Goal: Find specific page/section: Locate a particular part of the current website

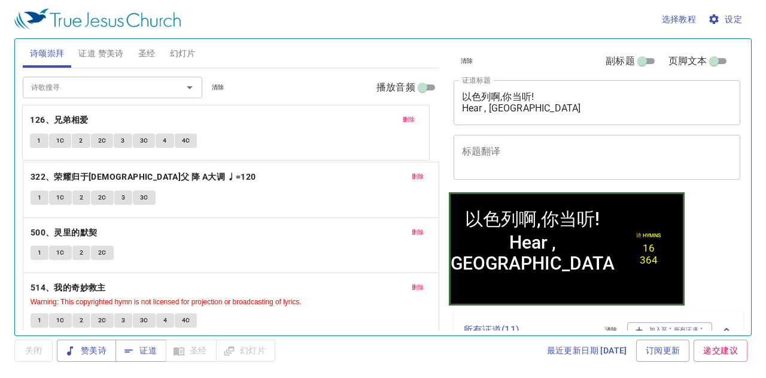
drag, startPoint x: 224, startPoint y: 246, endPoint x: 293, endPoint y: 135, distance: 131.7
click at [293, 217] on div "删除 322、荣耀归于天父 降 A大调 ♩=120 1 1C 2 2C 3 3C 删除 500、灵里的默契 1 1C 2 2C 删除 126、兄弟相爱 1 1…" at bounding box center [231, 245] width 416 height 56
click at [412, 283] on span "删除" at bounding box center [418, 287] width 13 height 11
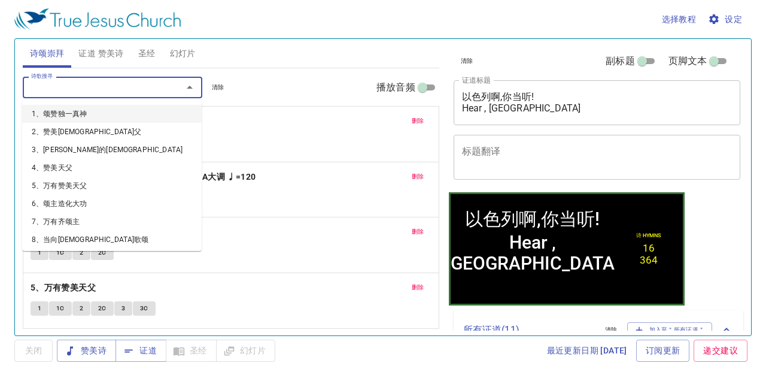
click at [139, 93] on input "诗歌搜寻" at bounding box center [94, 87] width 137 height 14
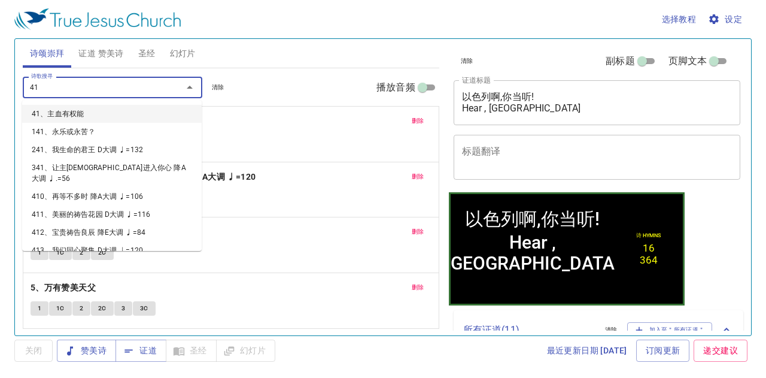
type input "416"
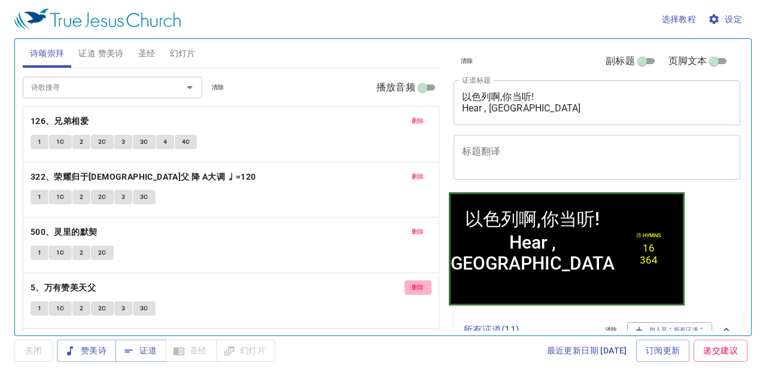
click at [412, 284] on span "删除" at bounding box center [418, 287] width 13 height 11
click at [103, 90] on input "诗歌搜寻" at bounding box center [94, 87] width 137 height 14
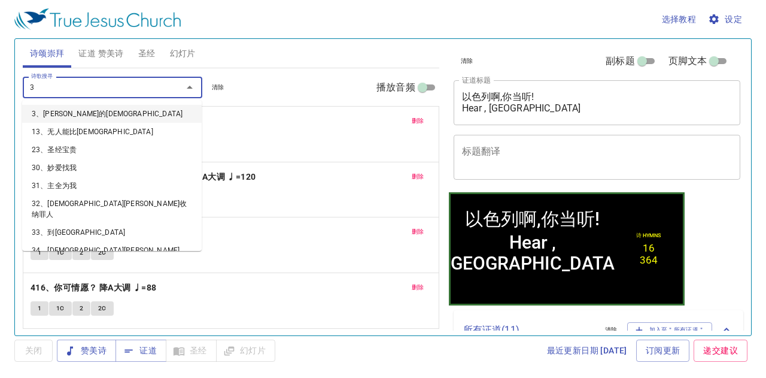
type input "36"
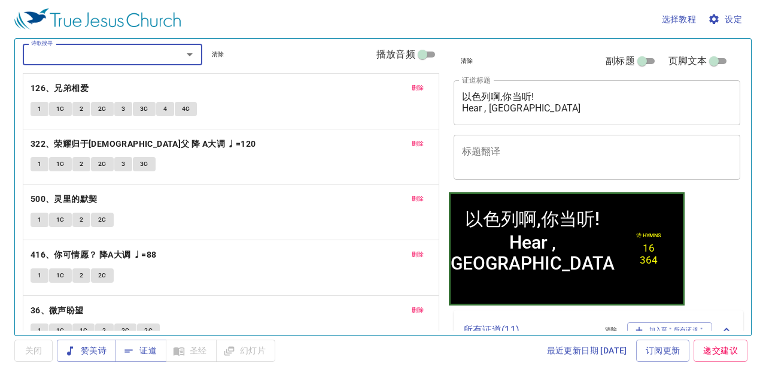
scroll to position [50, 0]
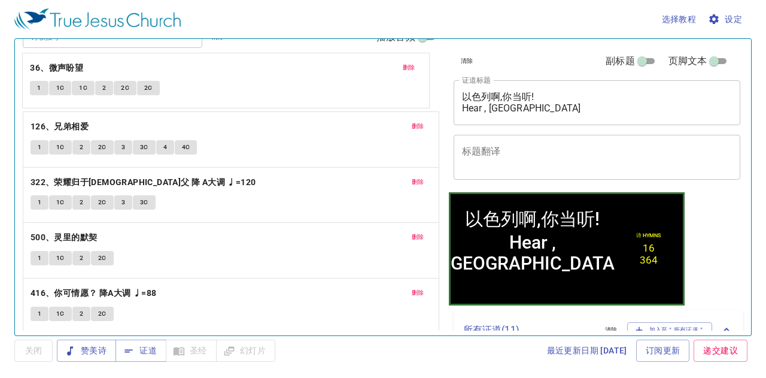
drag, startPoint x: 245, startPoint y: 318, endPoint x: 354, endPoint y: 90, distance: 252.6
click at [354, 222] on div "删除 126、兄弟相爱 1 1C 2 2C 3 3C 4 4C 删除 322、荣耀归于天父 降 A大调 ♩=120 1 1C 2 2C 3 3C 删除 500…" at bounding box center [231, 250] width 416 height 56
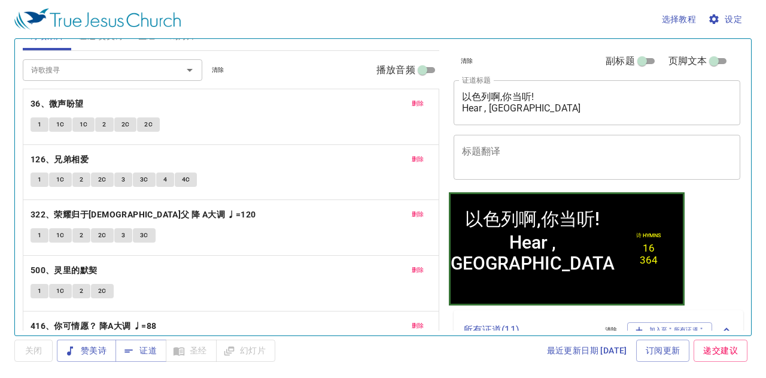
scroll to position [0, 0]
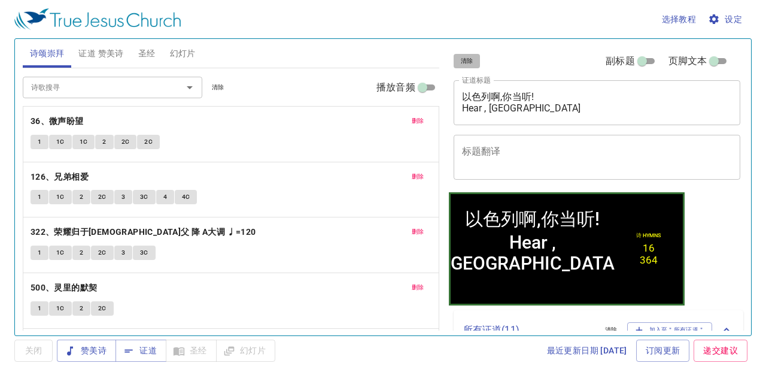
click at [473, 66] on button "清除" at bounding box center [467, 61] width 27 height 14
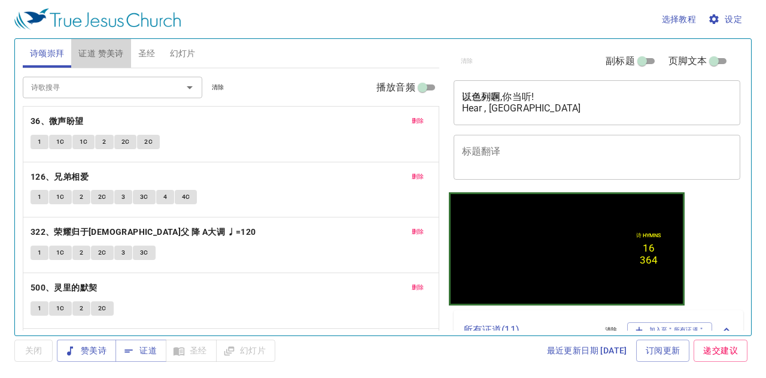
drag, startPoint x: 114, startPoint y: 50, endPoint x: 124, endPoint y: 48, distance: 9.7
click at [116, 50] on span "证道 赞美诗" at bounding box center [100, 53] width 45 height 15
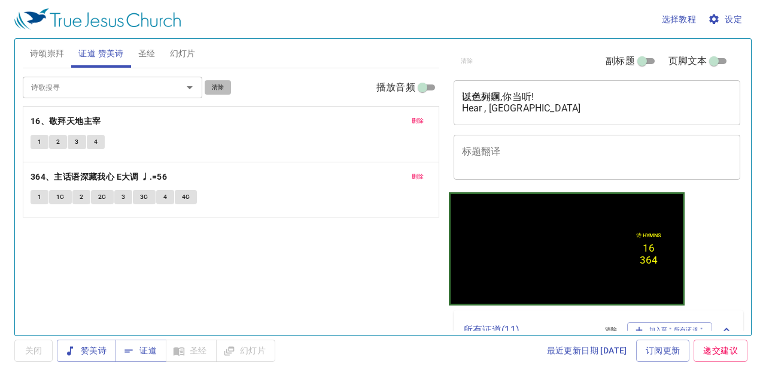
click at [224, 86] on span "清除" at bounding box center [218, 87] width 13 height 11
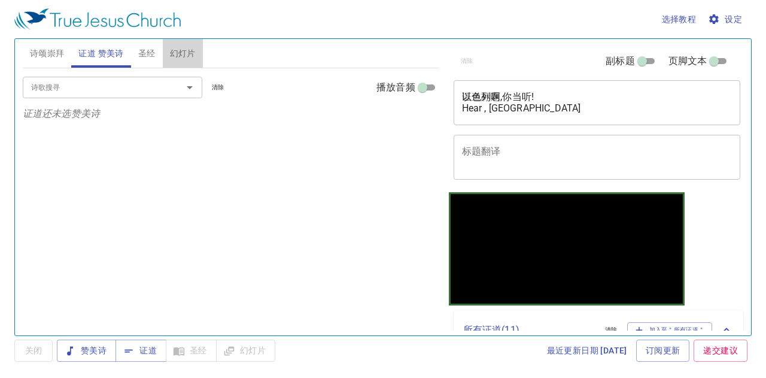
click at [187, 50] on span "幻灯片" at bounding box center [183, 53] width 26 height 15
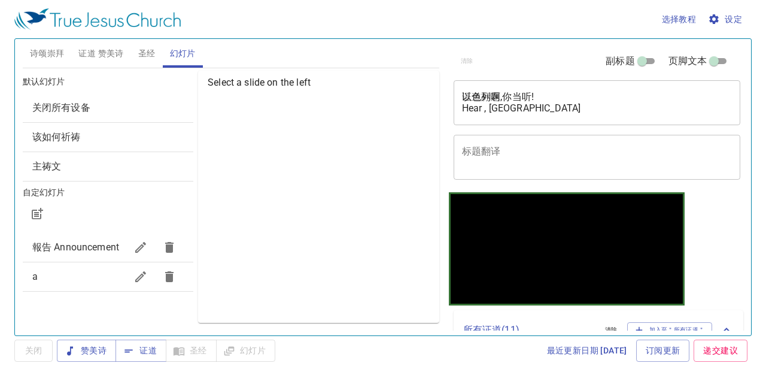
click at [140, 109] on span "关闭所有设备" at bounding box center [107, 108] width 151 height 14
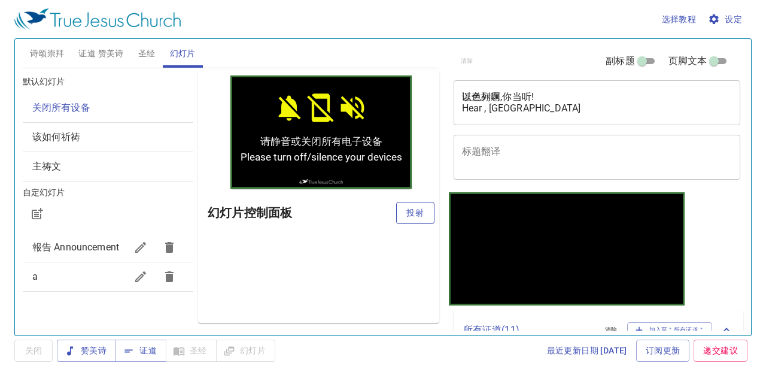
click at [416, 205] on span "投射" at bounding box center [415, 212] width 19 height 15
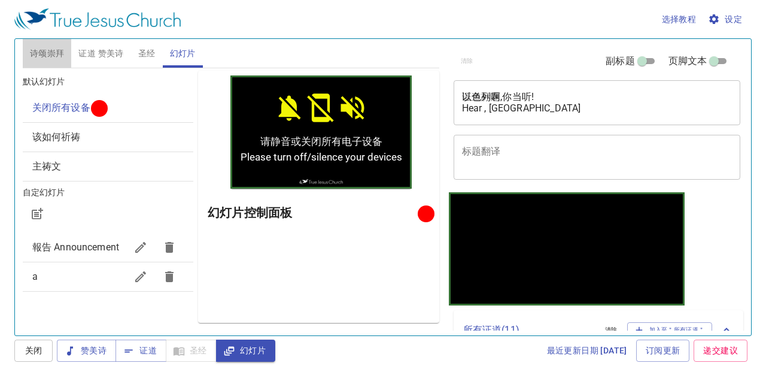
click at [56, 50] on span "诗颂崇拜" at bounding box center [47, 53] width 35 height 15
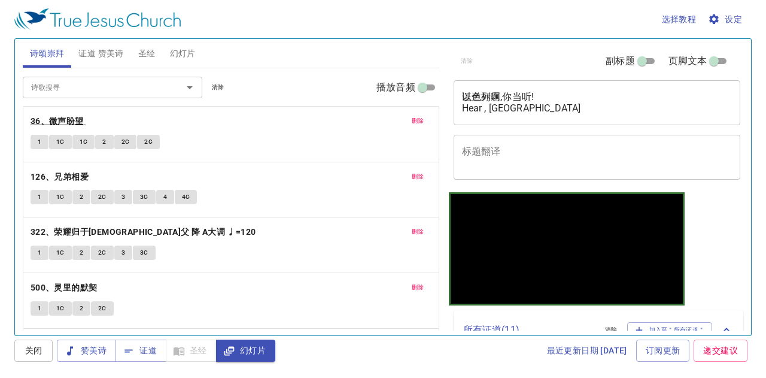
click at [65, 117] on b "36、微声盼望" at bounding box center [57, 121] width 53 height 15
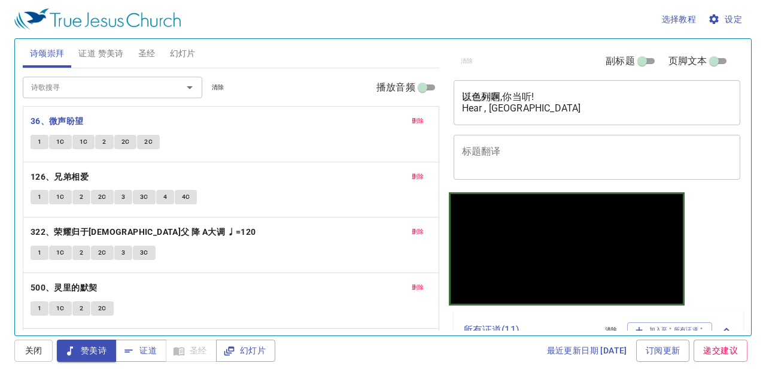
click at [38, 138] on span "1" at bounding box center [40, 141] width 4 height 11
click at [66, 136] on button "1C" at bounding box center [60, 142] width 23 height 14
click at [81, 137] on span "1C" at bounding box center [84, 141] width 8 height 11
click at [102, 136] on span "2" at bounding box center [104, 141] width 4 height 11
click at [123, 138] on span "2C" at bounding box center [125, 141] width 8 height 11
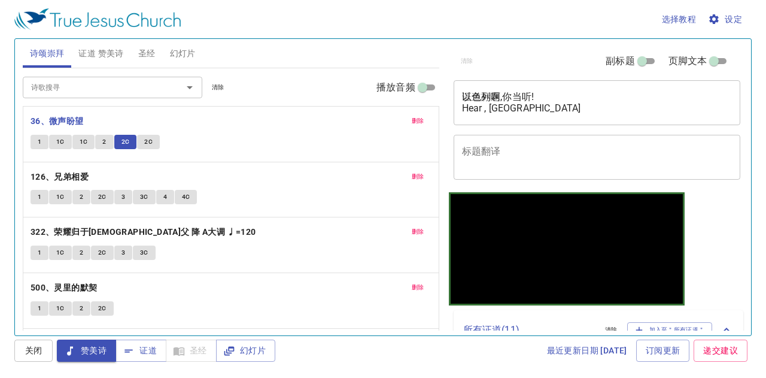
click at [146, 136] on span "2C" at bounding box center [148, 141] width 8 height 11
click at [75, 174] on b "126、兄弟相爱" at bounding box center [60, 176] width 58 height 15
click at [35, 191] on button "1" at bounding box center [40, 197] width 18 height 14
click at [61, 194] on span "1C" at bounding box center [60, 196] width 8 height 11
click at [75, 190] on button "2" at bounding box center [81, 197] width 18 height 14
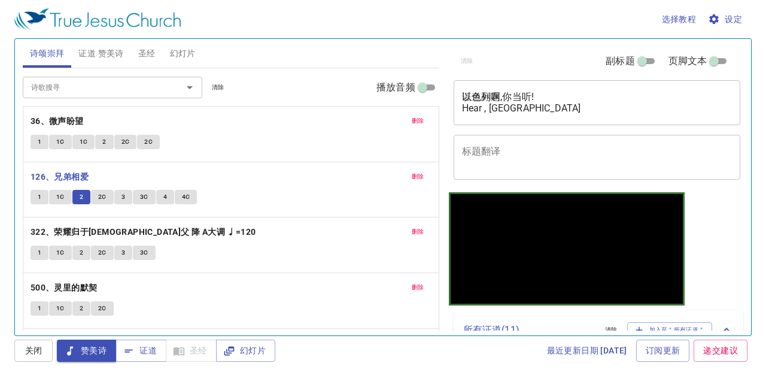
click at [101, 192] on span "2C" at bounding box center [102, 196] width 8 height 11
click at [124, 193] on span "3" at bounding box center [123, 196] width 4 height 11
click at [137, 191] on button "3C" at bounding box center [144, 197] width 23 height 14
click at [162, 190] on button "4" at bounding box center [165, 197] width 18 height 14
click at [189, 192] on button "4C" at bounding box center [186, 197] width 23 height 14
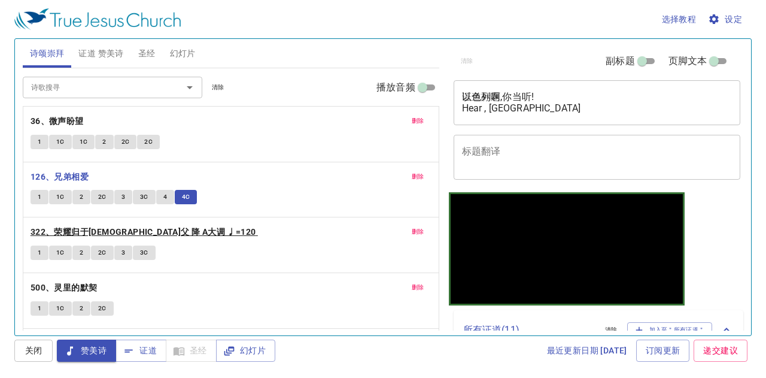
click at [128, 228] on b "322、荣耀归于[DEMOGRAPHIC_DATA]父 降 A大调 ♩=120" at bounding box center [144, 231] width 226 height 15
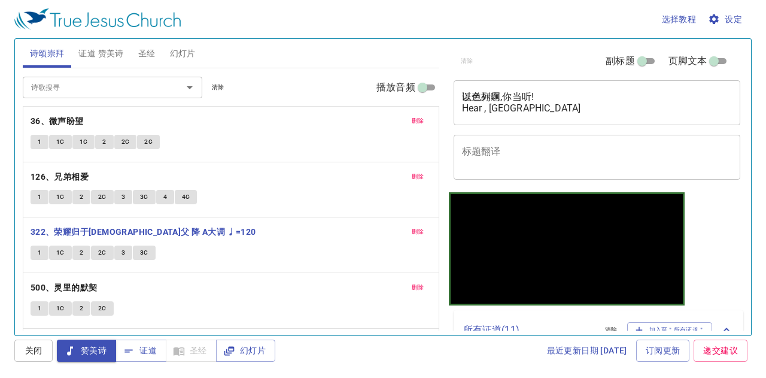
click at [36, 247] on button "1" at bounding box center [40, 252] width 18 height 14
click at [56, 248] on span "1C" at bounding box center [60, 252] width 8 height 11
click at [77, 247] on button "2" at bounding box center [81, 252] width 18 height 14
click at [96, 247] on button "2C" at bounding box center [102, 252] width 23 height 14
click at [121, 249] on span "3" at bounding box center [123, 252] width 4 height 11
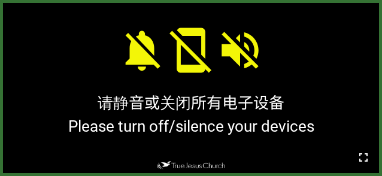
click at [365, 158] on icon "button" at bounding box center [363, 157] width 14 height 14
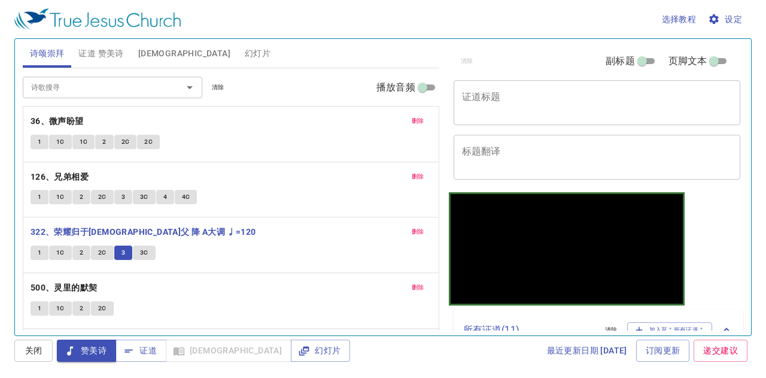
click at [147, 253] on span "3C" at bounding box center [144, 252] width 8 height 11
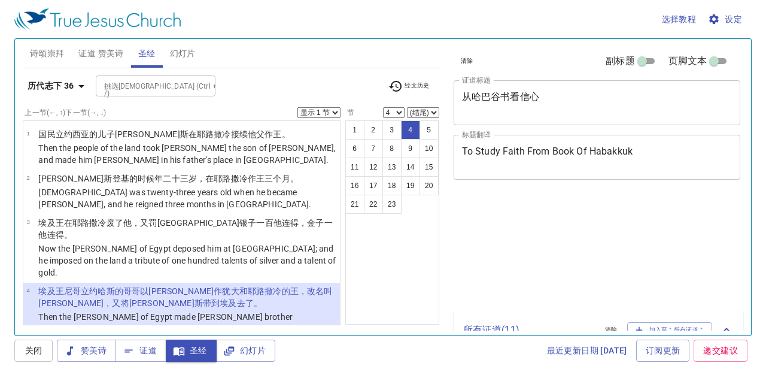
select select "4"
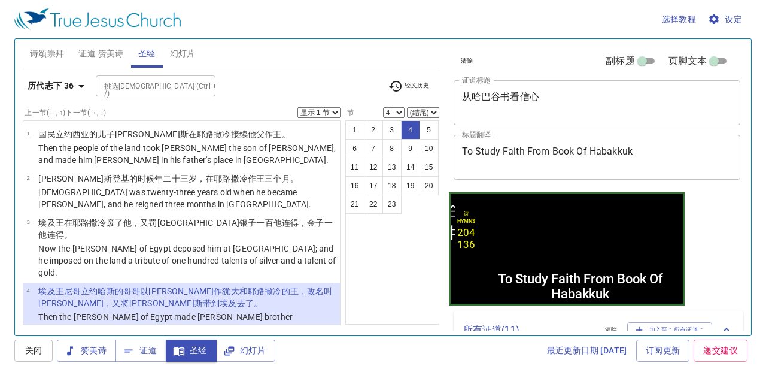
scroll to position [60, 0]
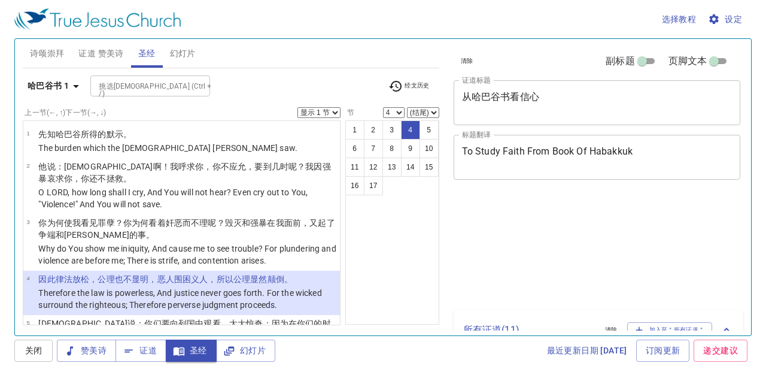
select select "4"
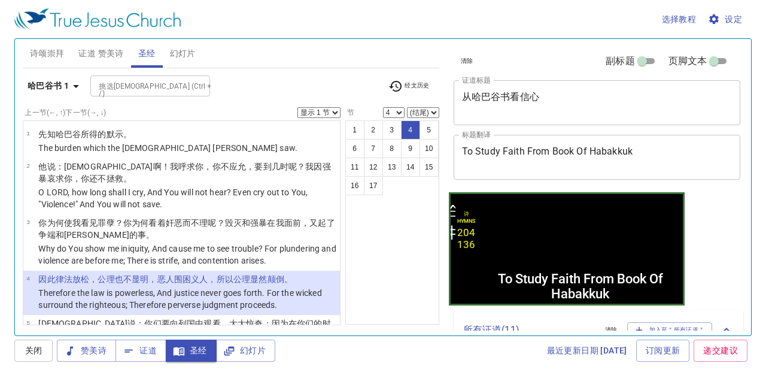
scroll to position [60, 0]
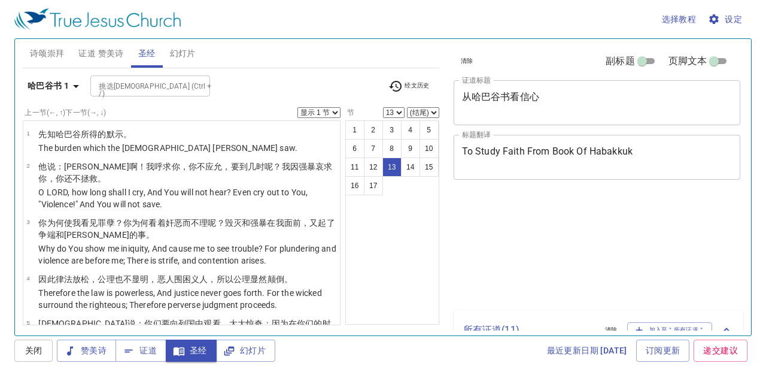
select select "13"
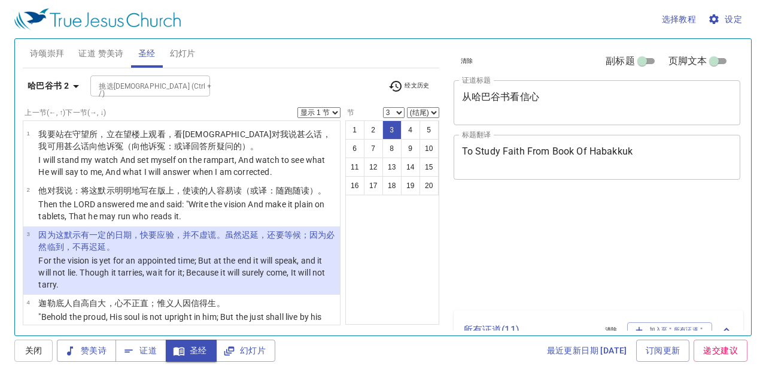
select select "3"
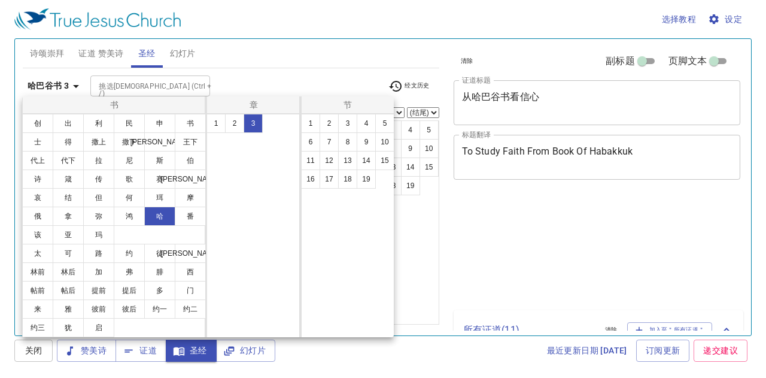
select select "4"
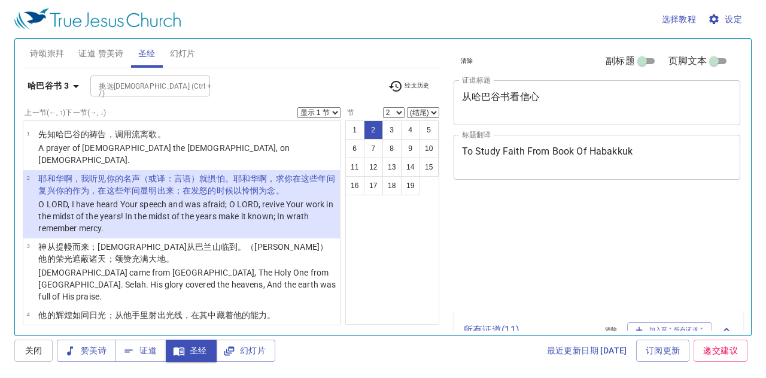
select select "2"
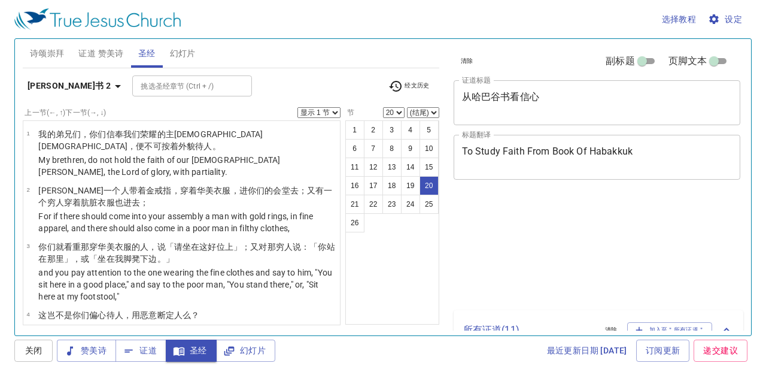
select select "20"
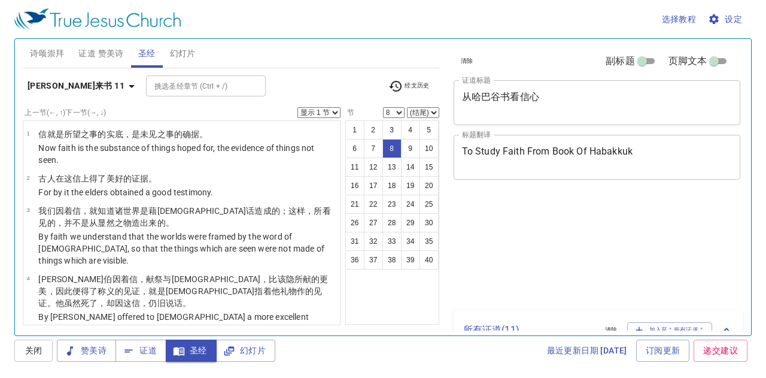
select select "8"
select select "39"
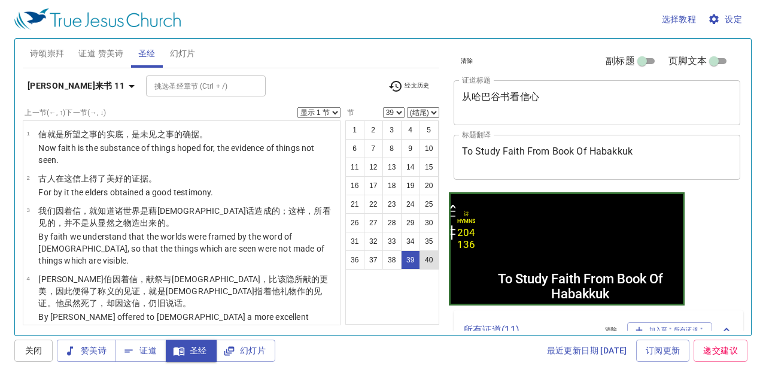
scroll to position [1923, 0]
